Goal: Task Accomplishment & Management: Use online tool/utility

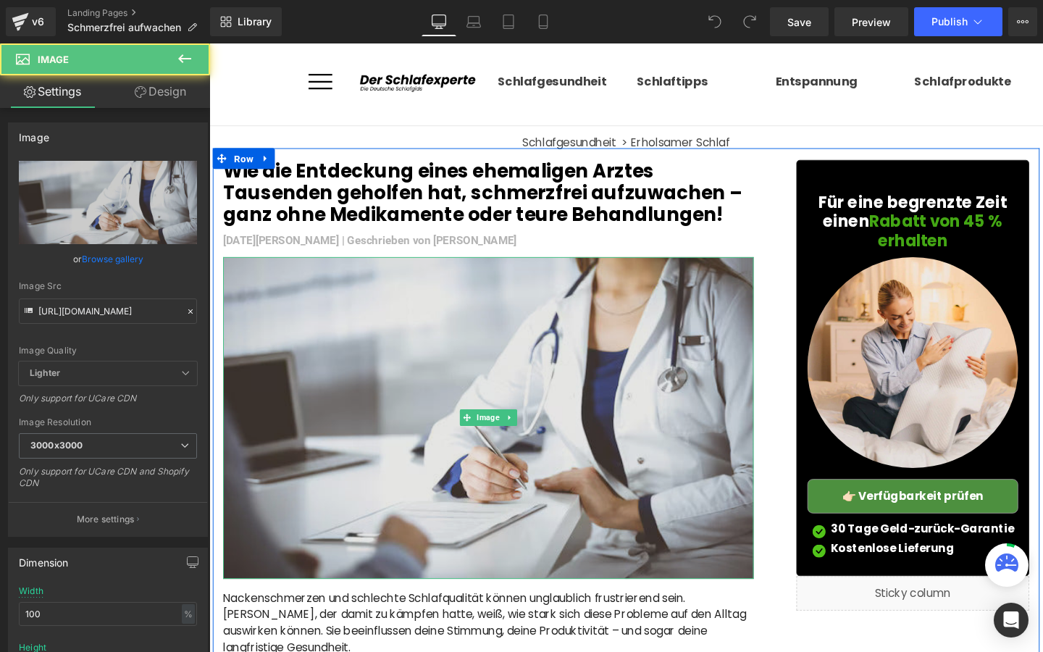
click at [515, 369] on img at bounding box center [503, 437] width 558 height 338
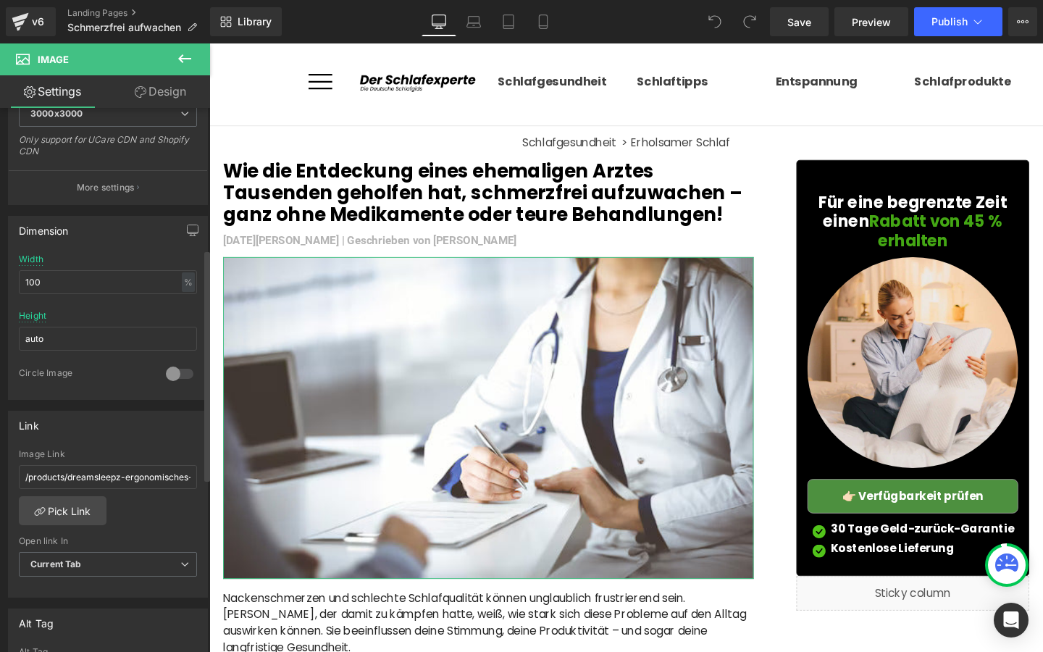
scroll to position [419, 0]
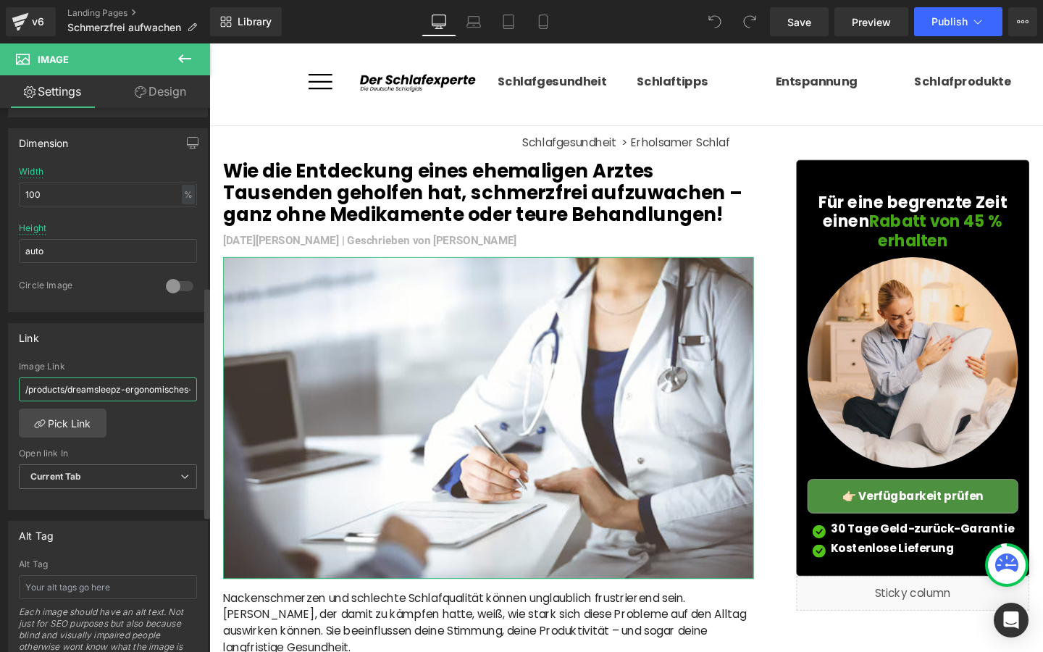
click at [141, 388] on input "/products/dreamsleepz-ergonomisches-nackenkissen" at bounding box center [108, 389] width 178 height 24
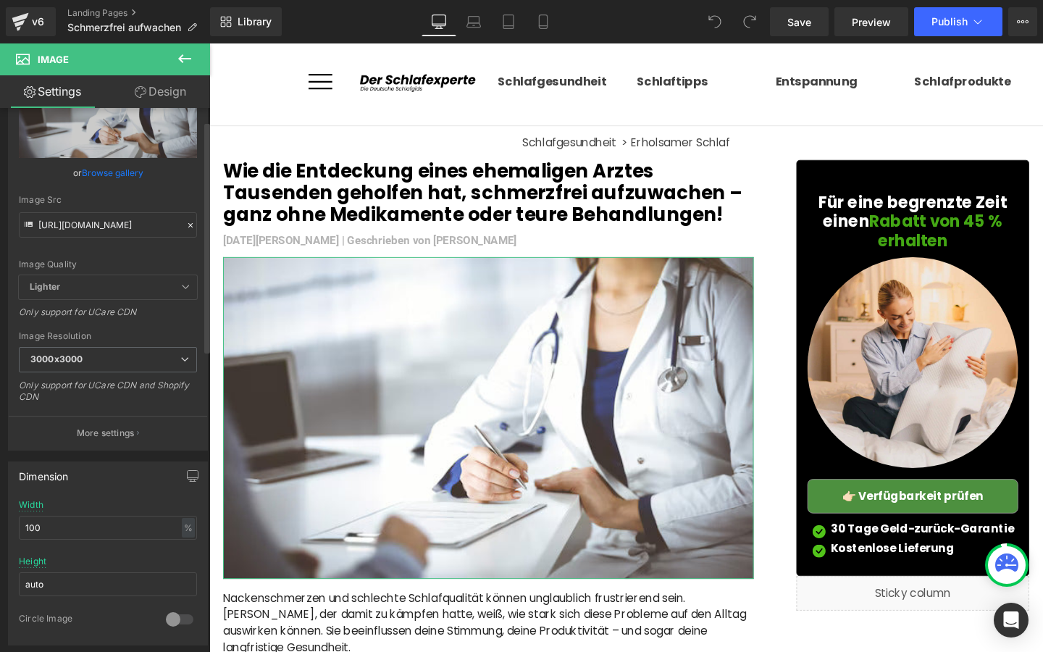
scroll to position [0, 0]
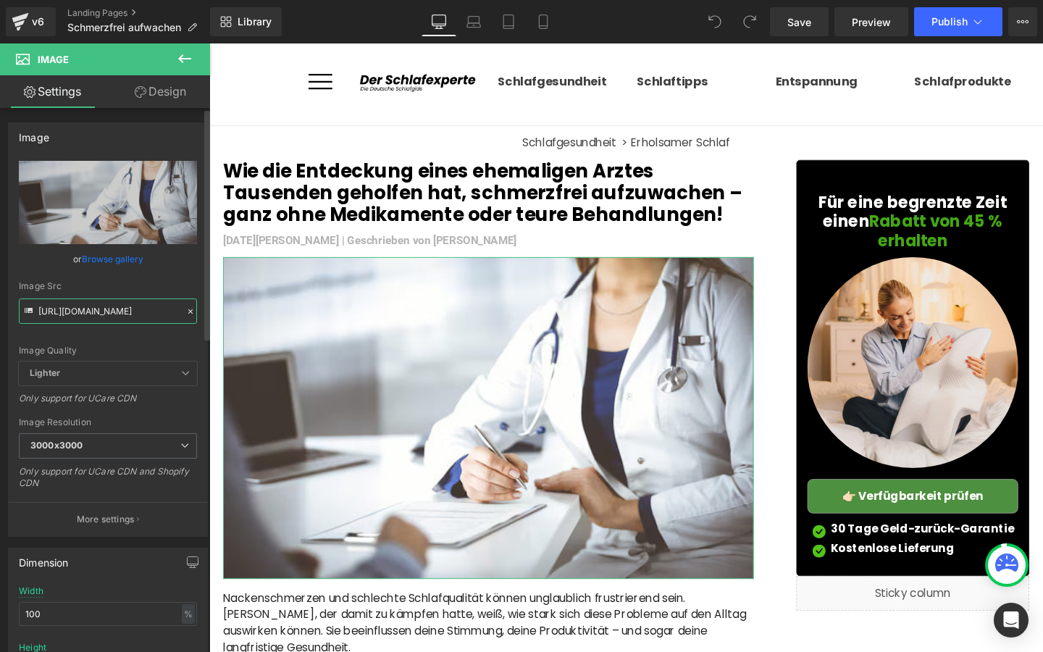
click at [105, 311] on input "[URL][DOMAIN_NAME]" at bounding box center [108, 310] width 178 height 25
click at [32, 27] on div "v6" at bounding box center [38, 21] width 18 height 19
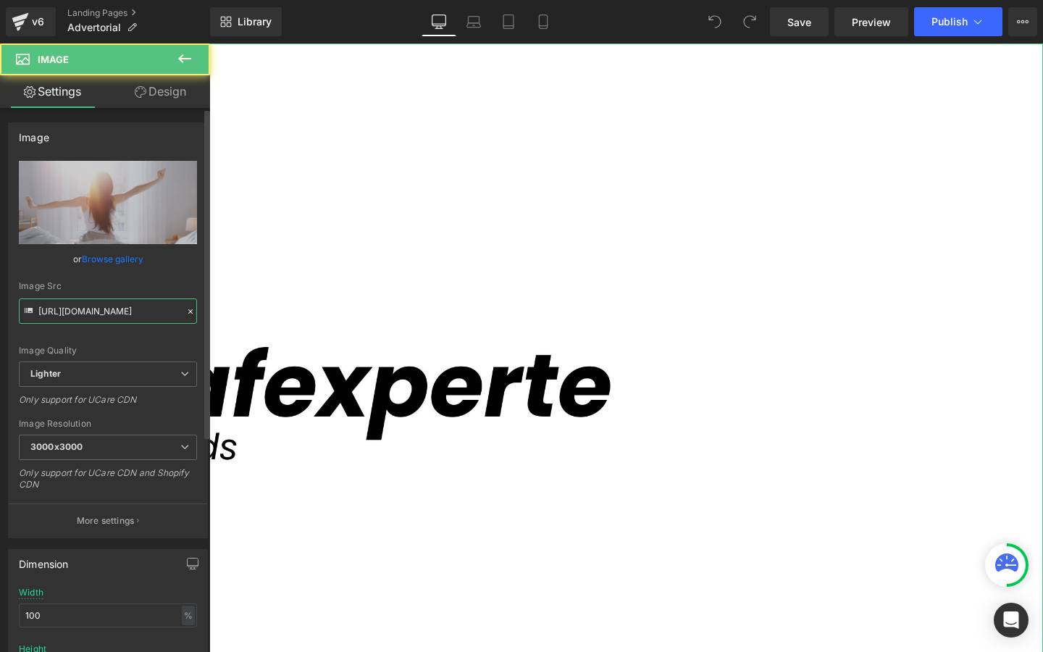
click at [103, 317] on input "[URL][DOMAIN_NAME]" at bounding box center [108, 310] width 178 height 25
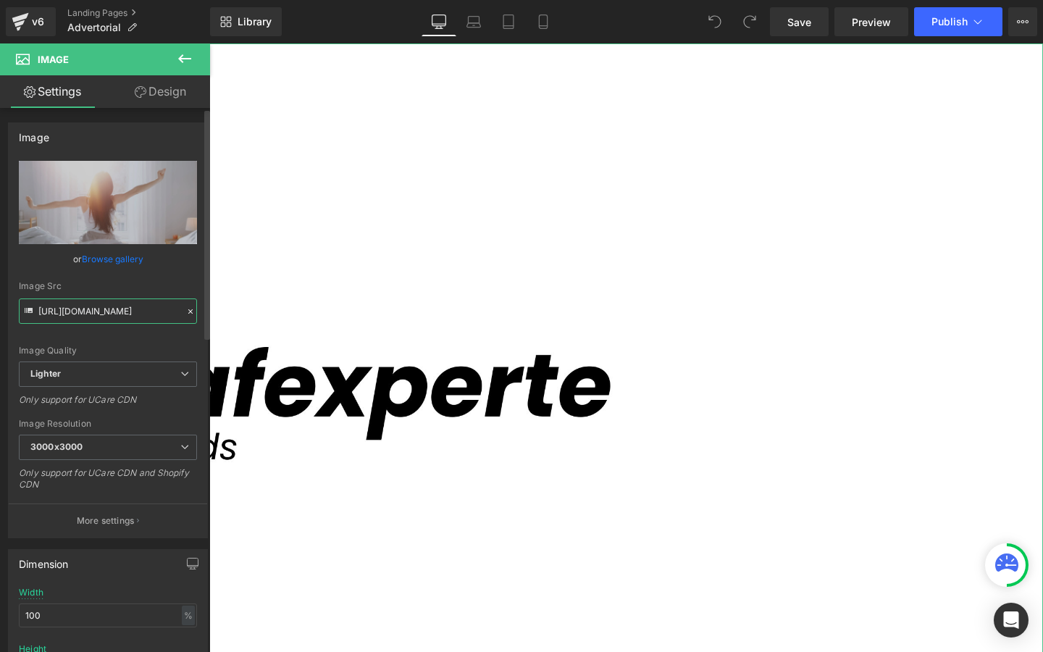
paste input "[DOMAIN_NAME][URL]"
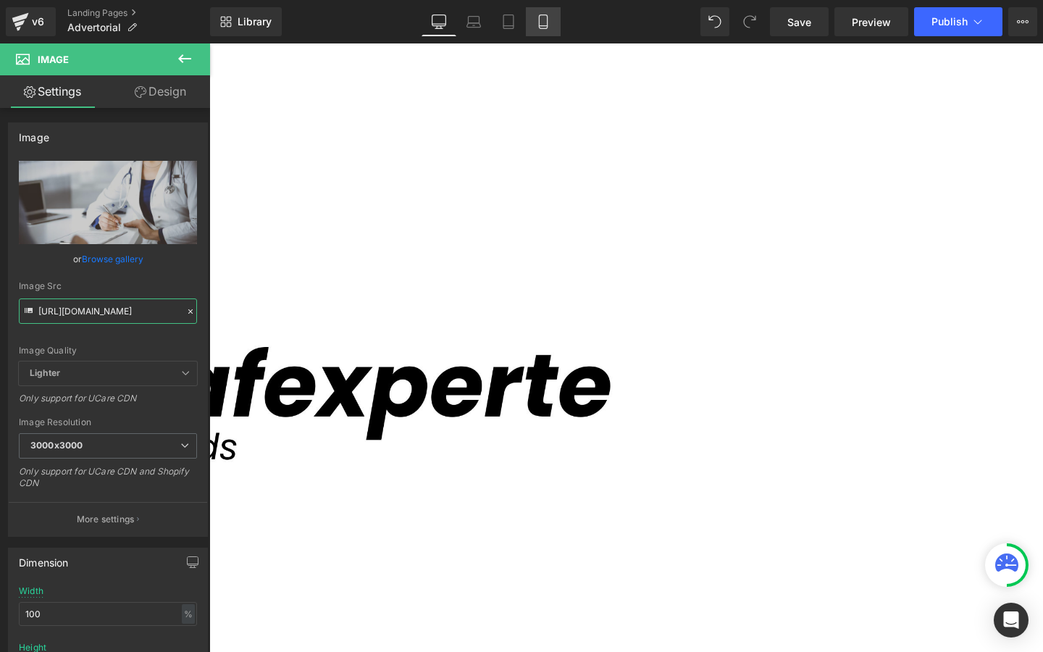
type input "[URL][DOMAIN_NAME]"
click at [543, 34] on link "Mobile" at bounding box center [543, 21] width 35 height 29
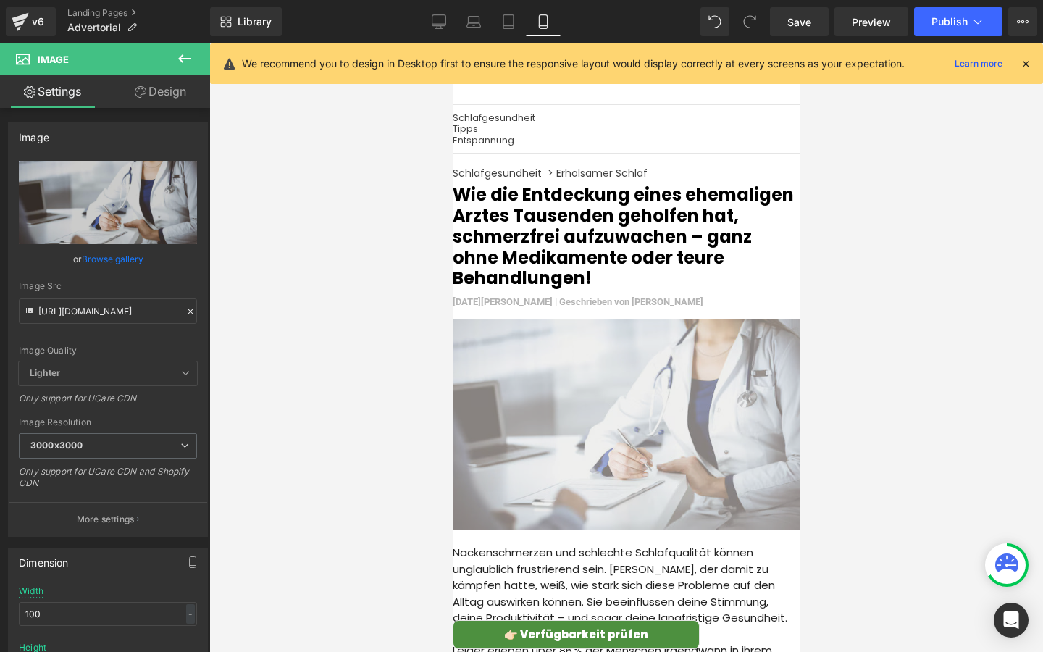
scroll to position [0, 0]
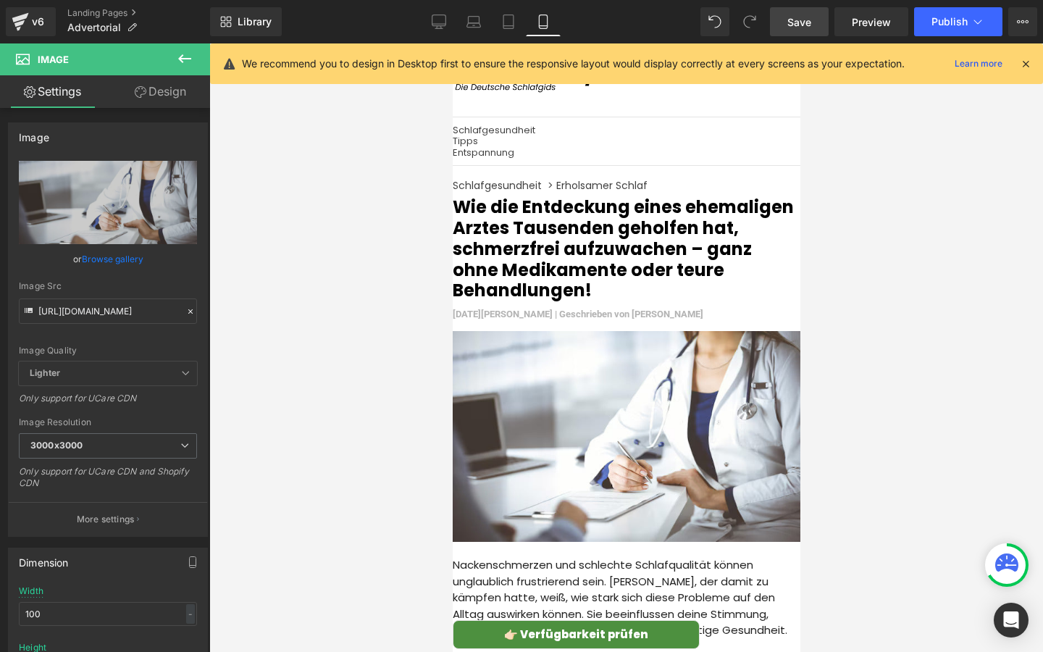
click at [811, 23] on span "Save" at bounding box center [799, 21] width 24 height 15
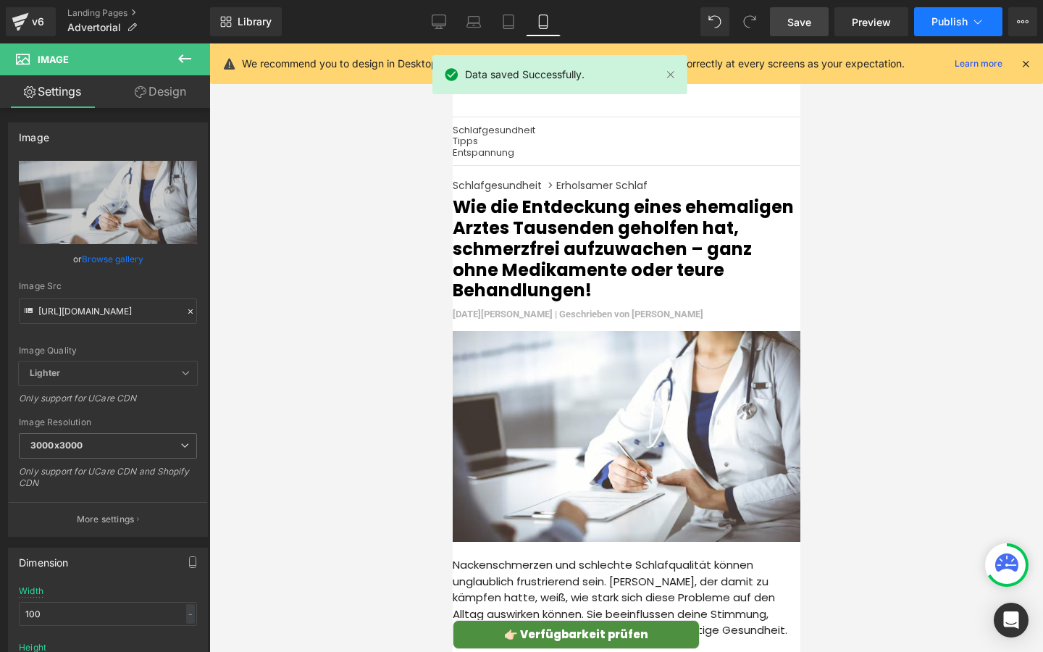
click at [944, 28] on button "Publish" at bounding box center [958, 21] width 88 height 29
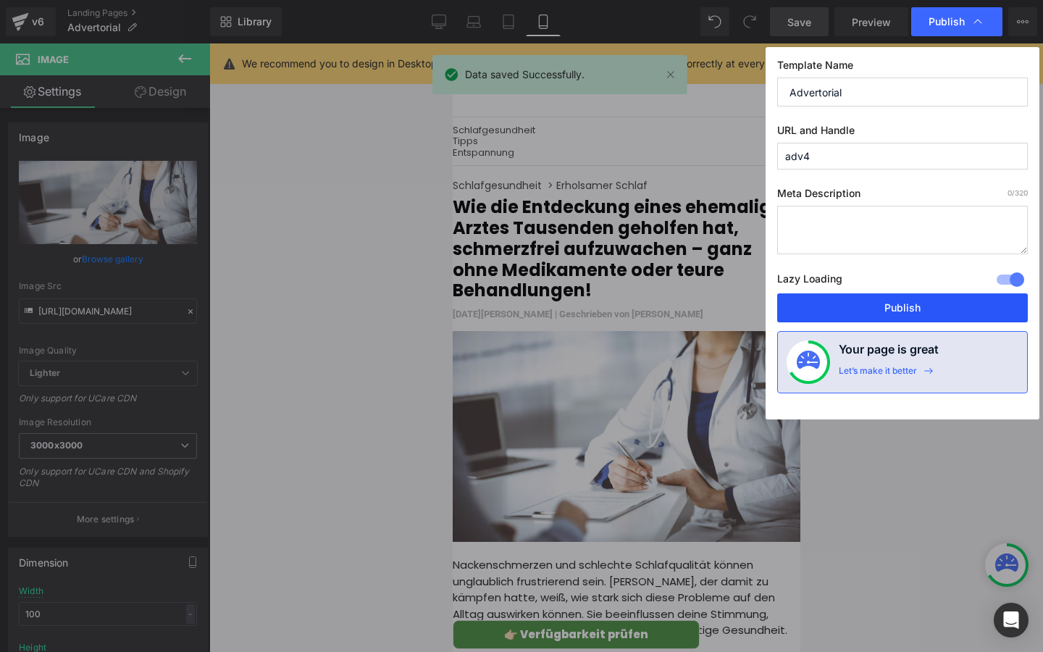
click at [834, 303] on button "Publish" at bounding box center [902, 307] width 251 height 29
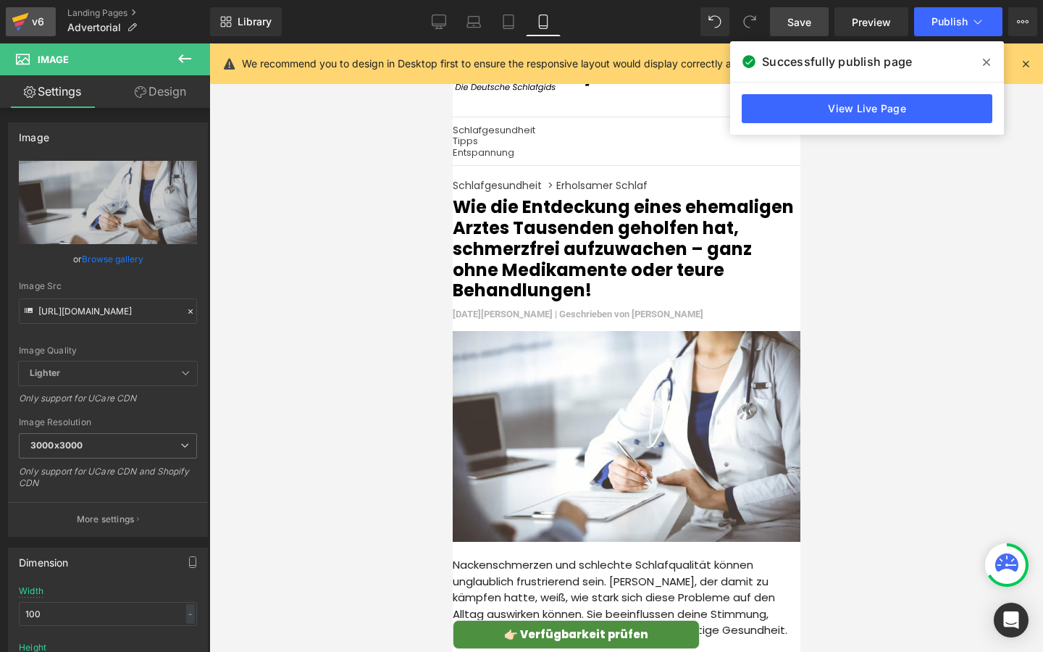
click at [19, 30] on icon at bounding box center [20, 22] width 17 height 36
